Goal: Task Accomplishment & Management: Manage account settings

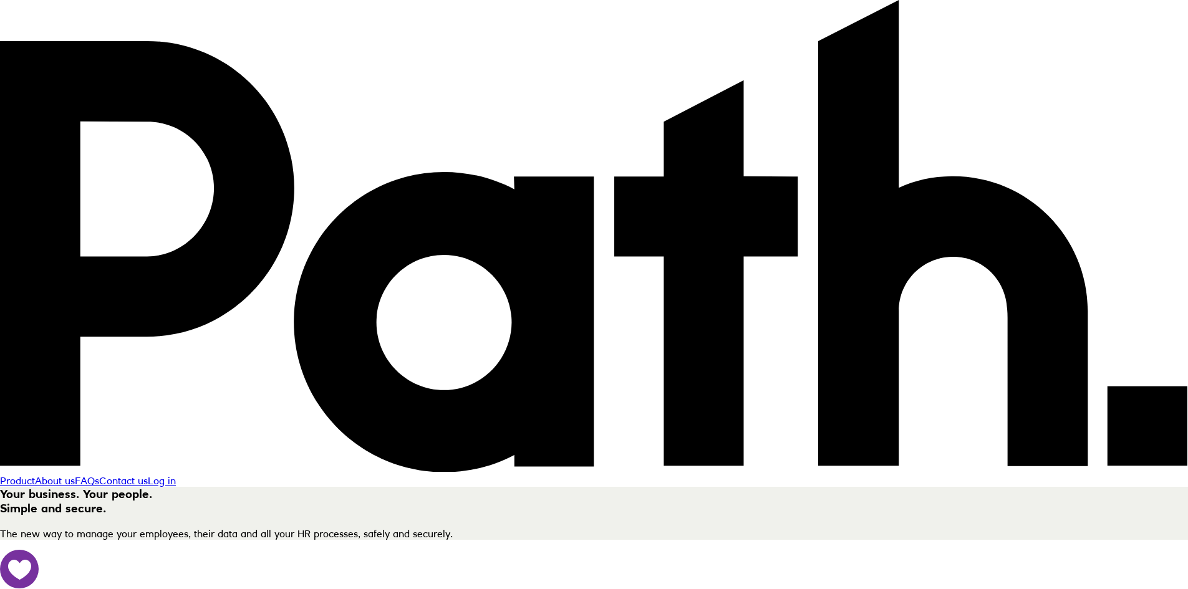
click at [176, 474] on link "Log in" at bounding box center [162, 480] width 28 height 12
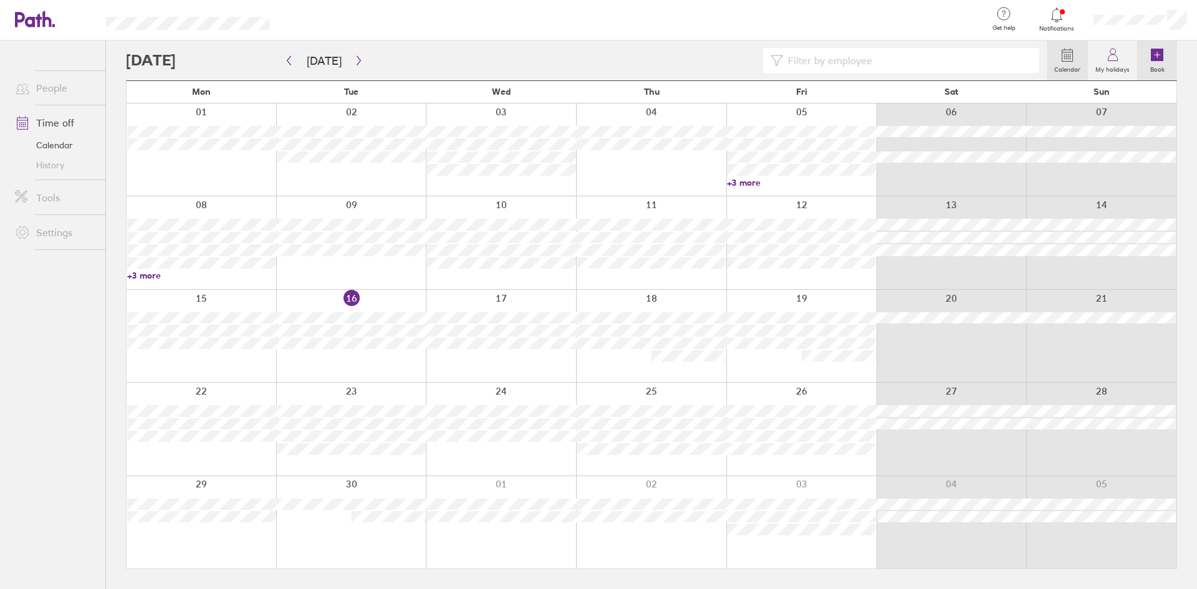
drag, startPoint x: 1156, startPoint y: 65, endPoint x: 1148, endPoint y: 65, distance: 7.5
click at [1156, 65] on label "Book" at bounding box center [1157, 67] width 29 height 11
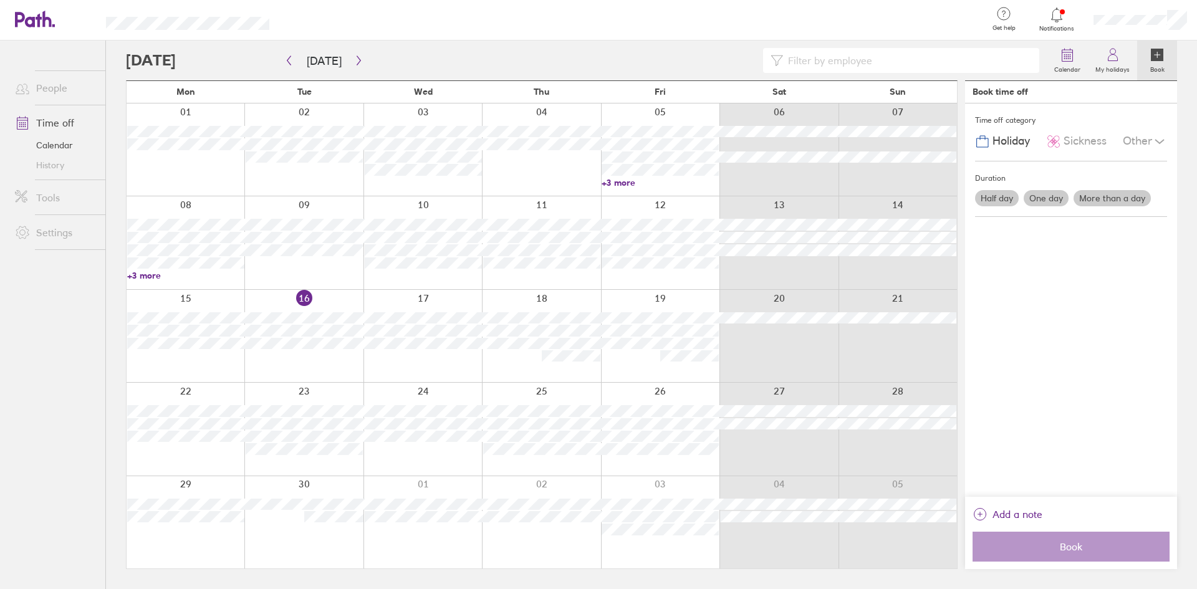
click at [1164, 55] on icon at bounding box center [1157, 54] width 15 height 15
click at [1117, 64] on label "My holidays" at bounding box center [1112, 67] width 49 height 11
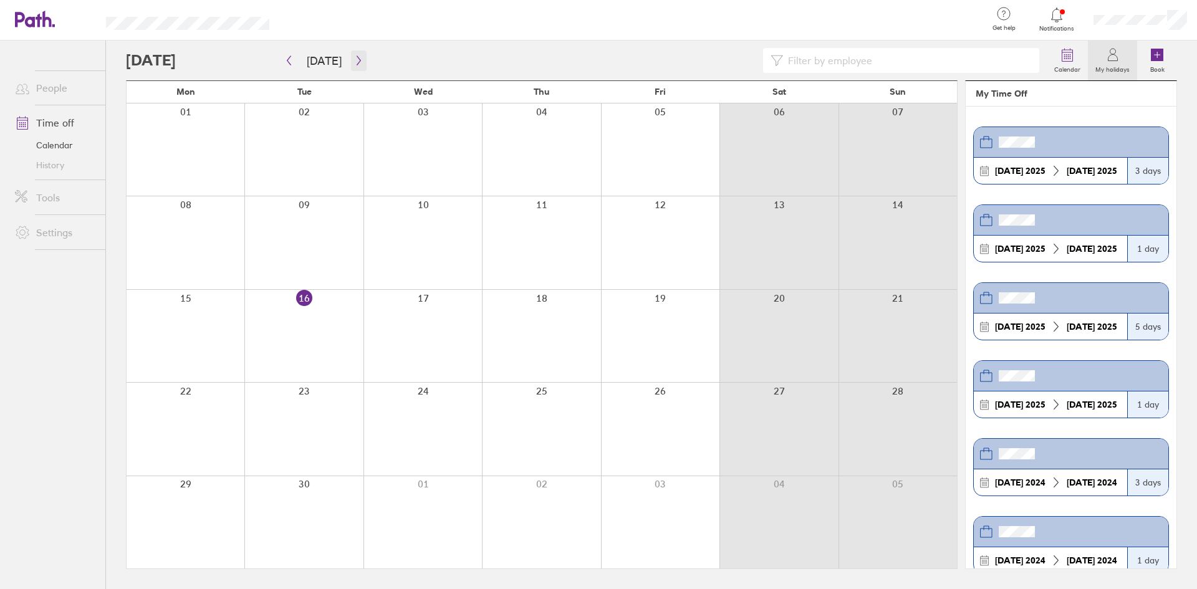
click at [359, 57] on icon "button" at bounding box center [358, 60] width 9 height 10
click at [59, 122] on link "Time off" at bounding box center [55, 122] width 100 height 25
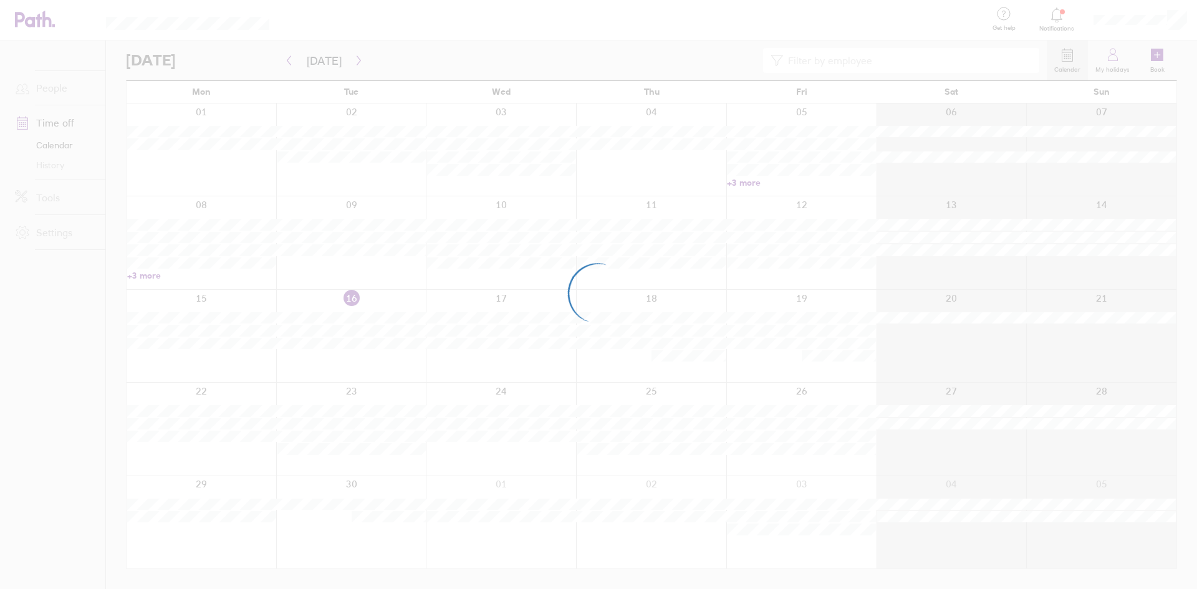
click at [1059, 61] on div at bounding box center [598, 294] width 1197 height 589
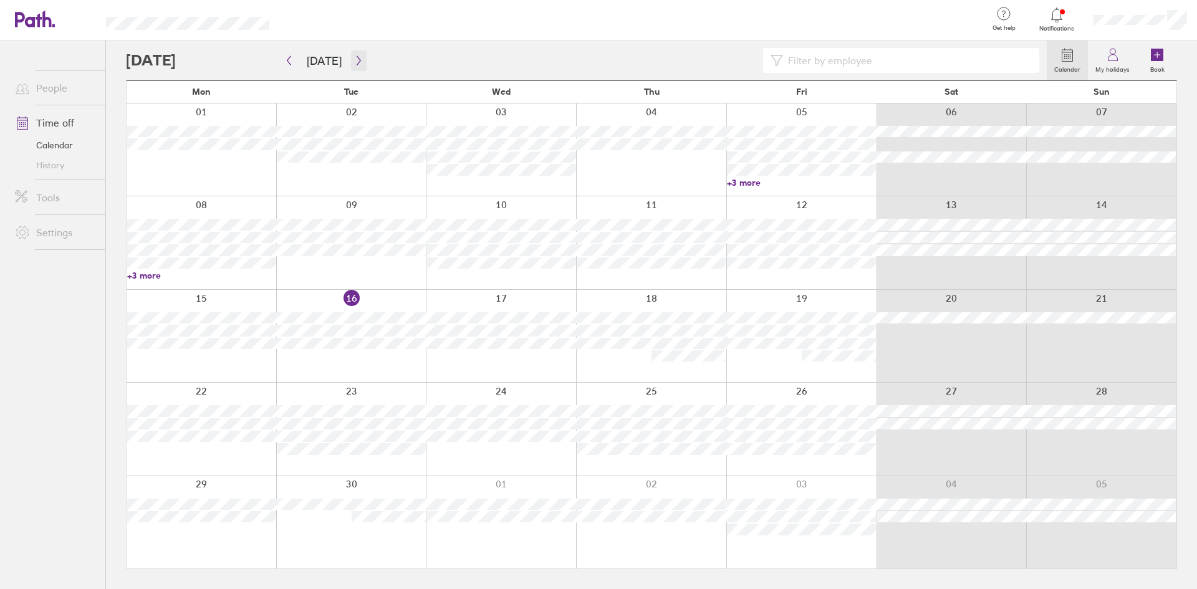
click at [351, 64] on button "button" at bounding box center [359, 60] width 16 height 21
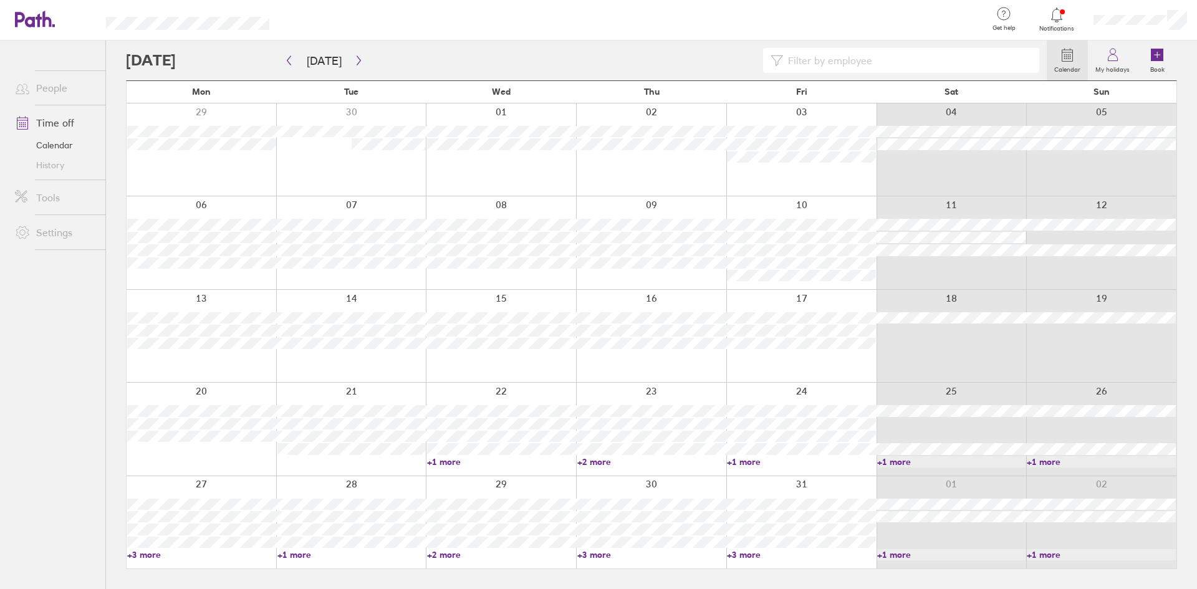
click at [177, 363] on div at bounding box center [202, 336] width 150 height 92
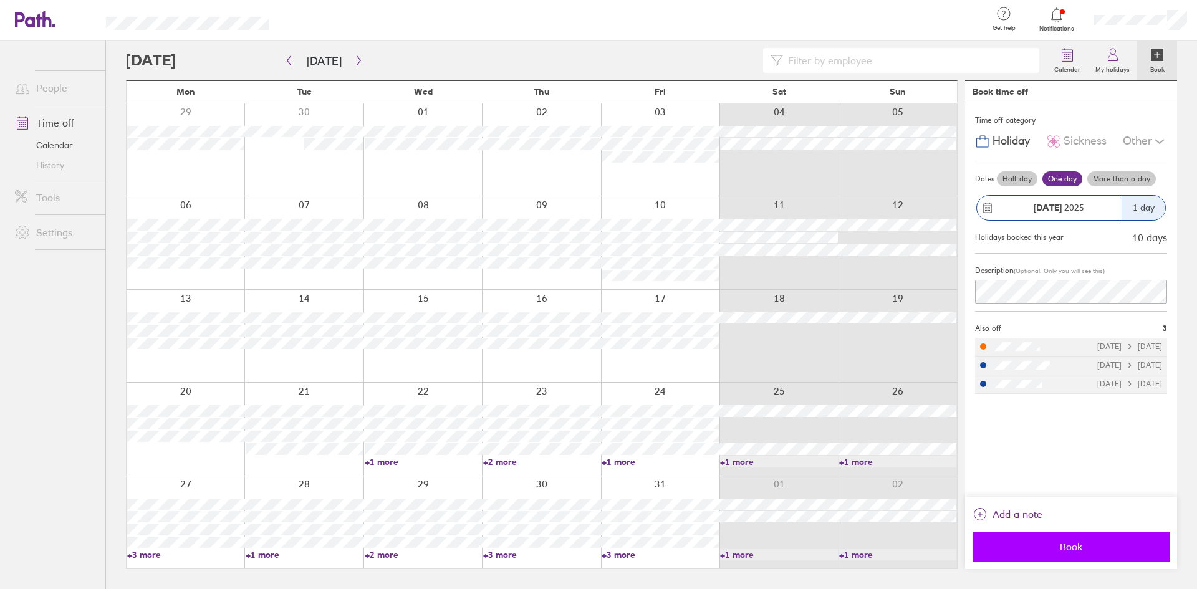
click at [1044, 539] on button "Book" at bounding box center [1071, 547] width 197 height 30
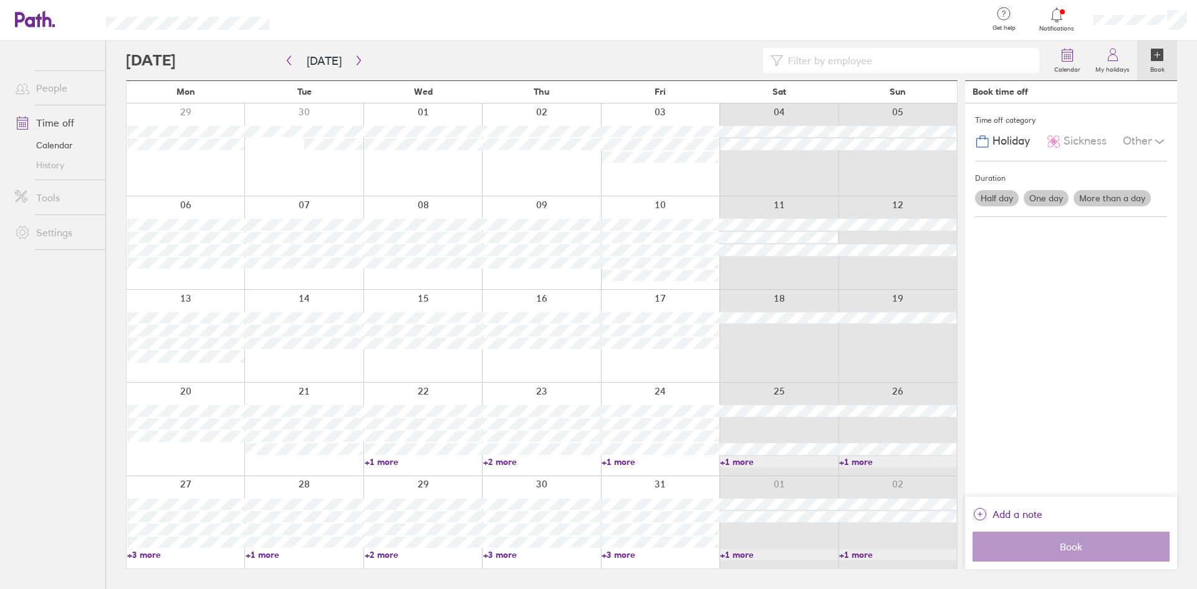
click at [1163, 65] on label "Book" at bounding box center [1157, 67] width 29 height 11
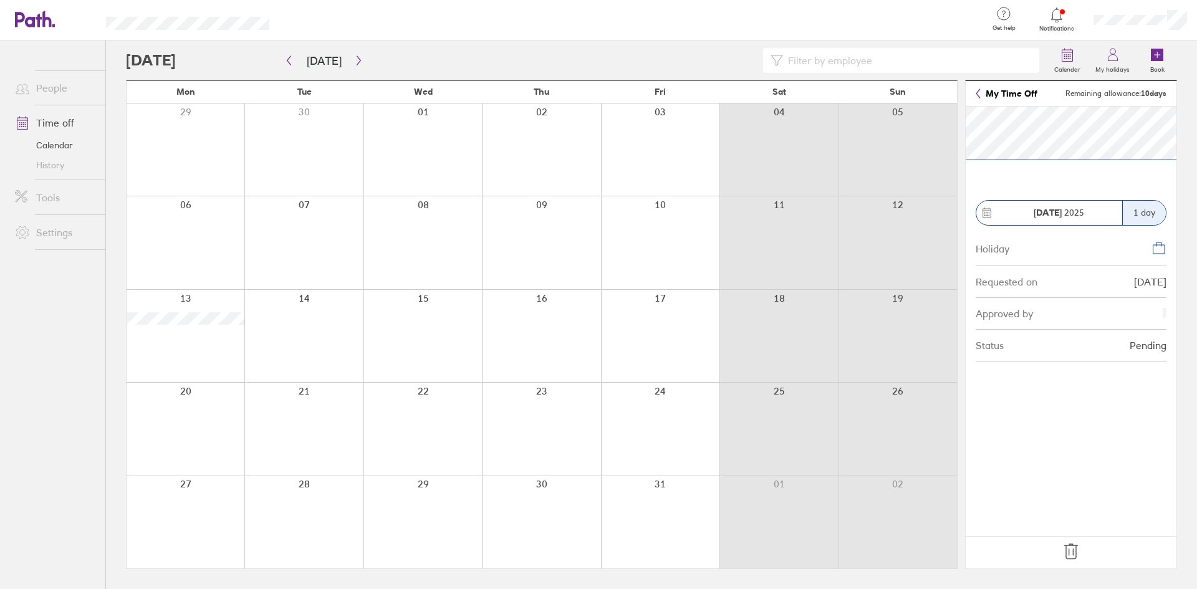
click at [1065, 550] on icon at bounding box center [1071, 552] width 20 height 20
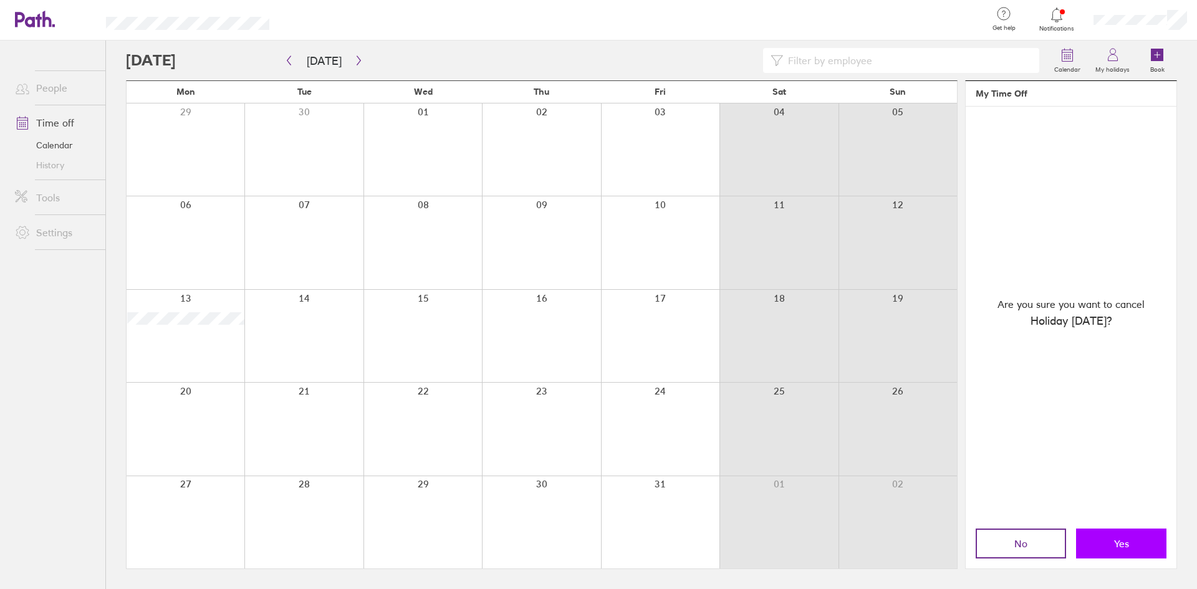
click at [1108, 538] on button "Yes" at bounding box center [1121, 544] width 90 height 30
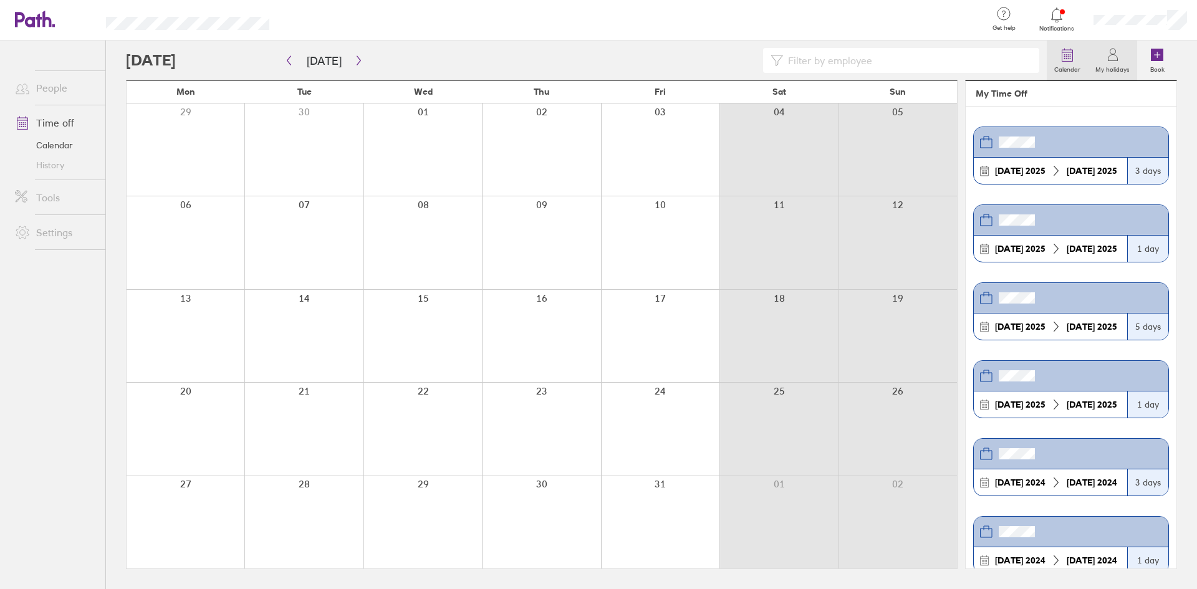
click at [1070, 59] on icon at bounding box center [1067, 54] width 15 height 15
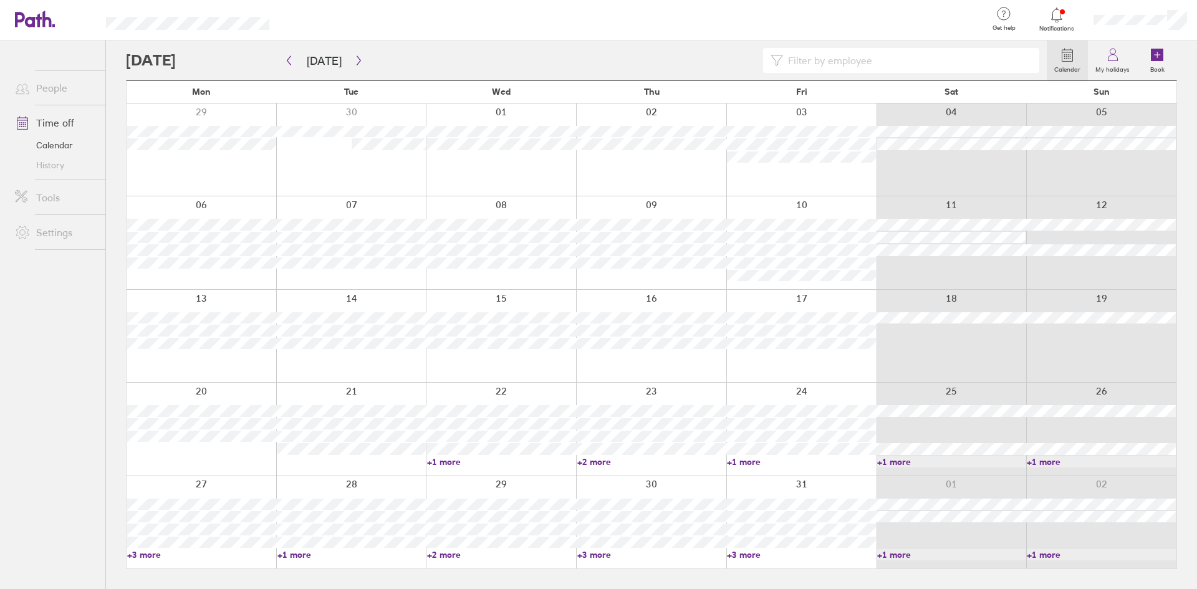
click at [189, 363] on div at bounding box center [202, 336] width 150 height 92
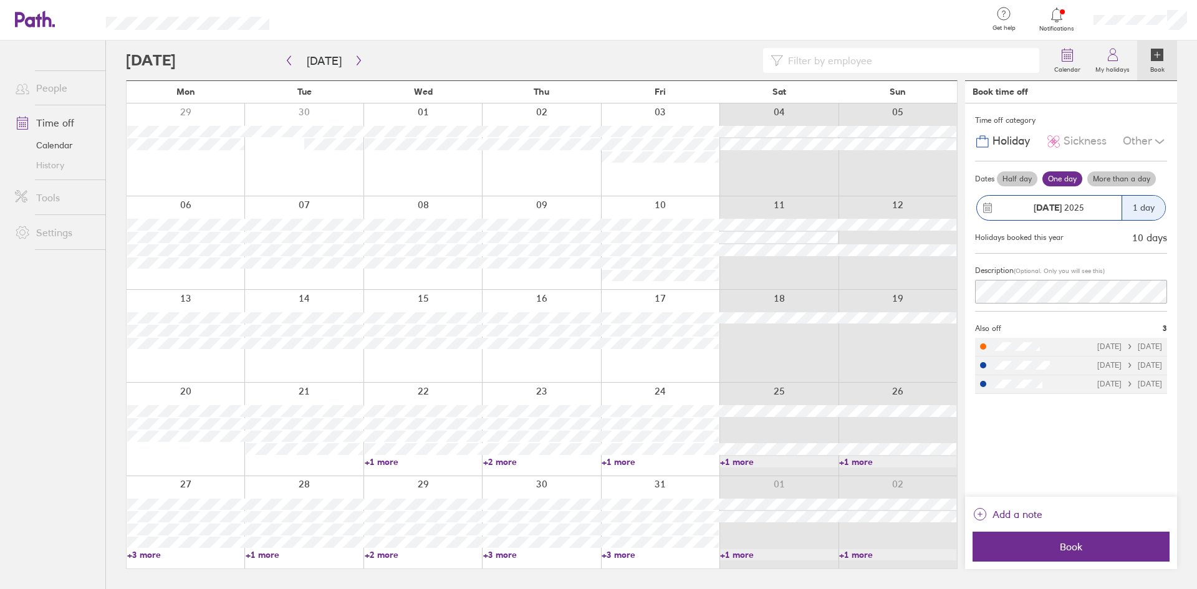
click at [1107, 179] on label "More than a day" at bounding box center [1121, 178] width 69 height 15
click at [0, 0] on input "More than a day" at bounding box center [0, 0] width 0 height 0
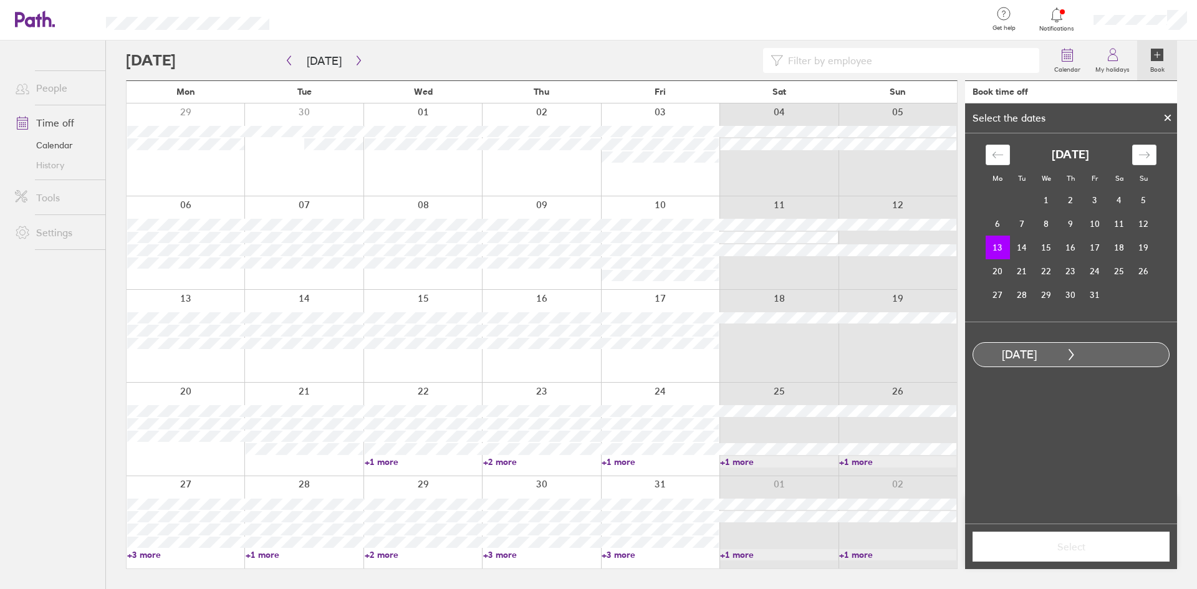
click at [999, 246] on td "13" at bounding box center [998, 248] width 24 height 24
click at [1096, 272] on td "24" at bounding box center [1095, 271] width 24 height 24
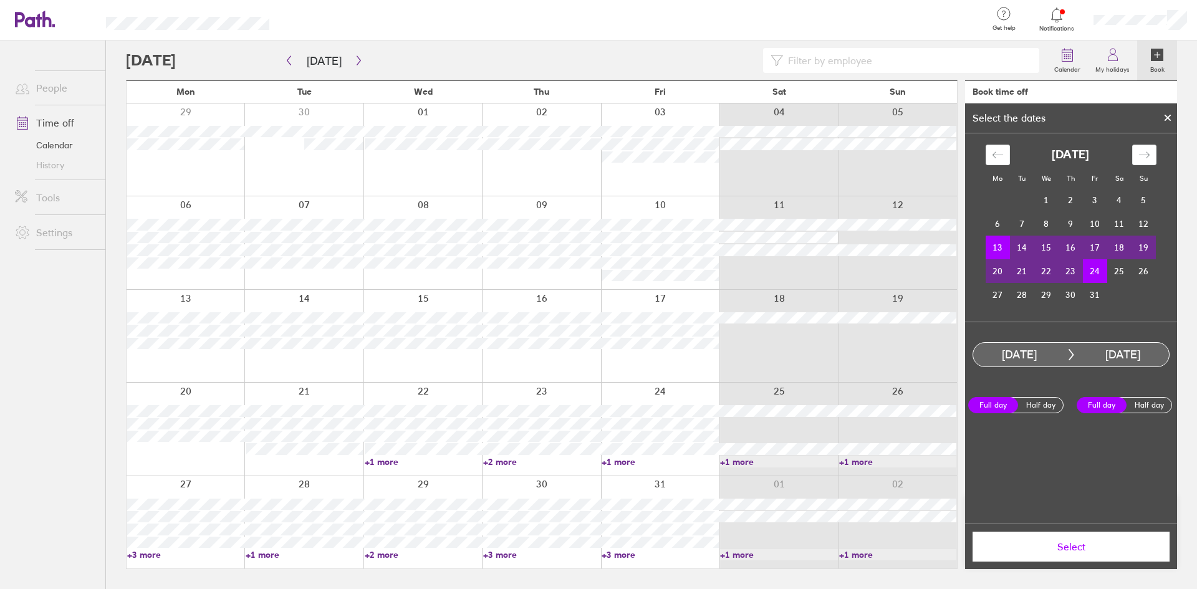
click at [1076, 541] on span "Select" at bounding box center [1071, 546] width 180 height 11
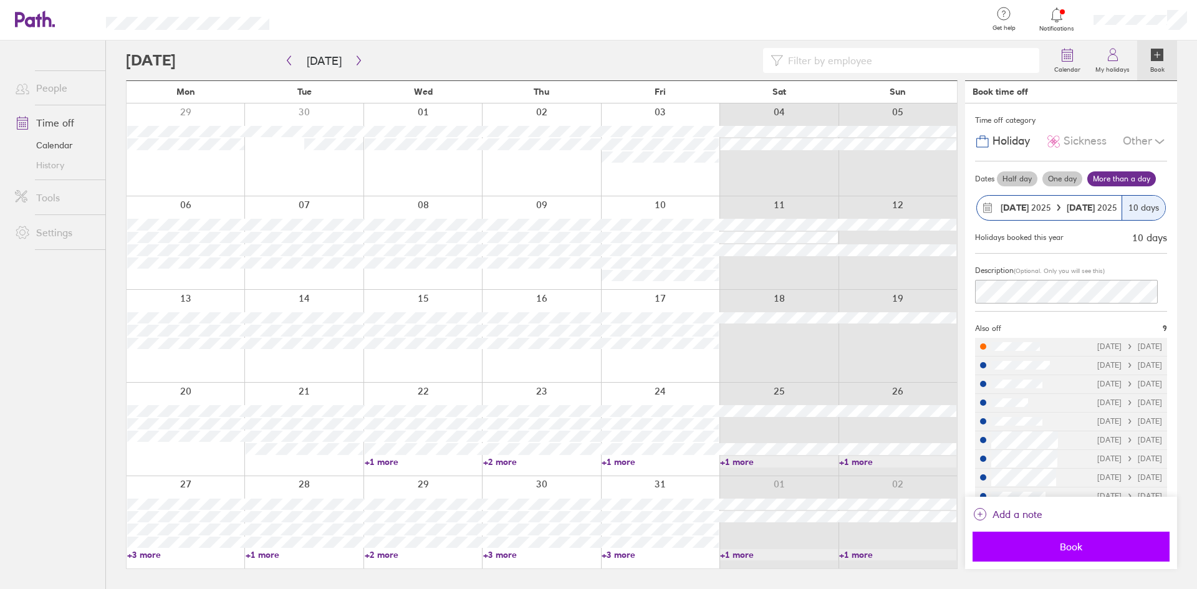
click at [1073, 542] on span "Book" at bounding box center [1071, 546] width 180 height 11
